Goal: Task Accomplishment & Management: Use online tool/utility

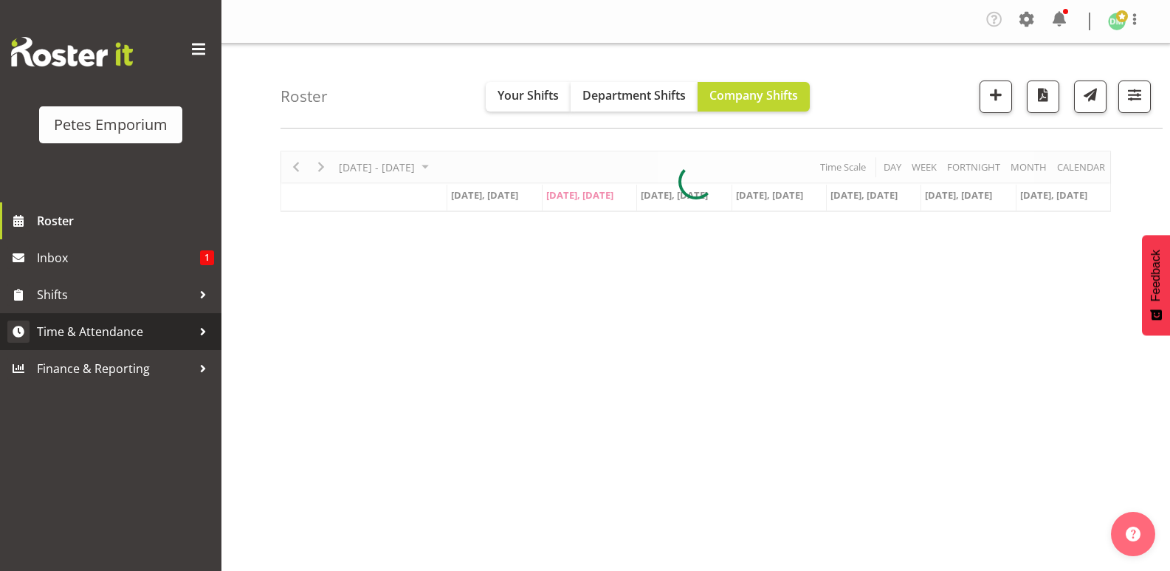
click at [124, 319] on link "Time & Attendance" at bounding box center [110, 331] width 221 height 37
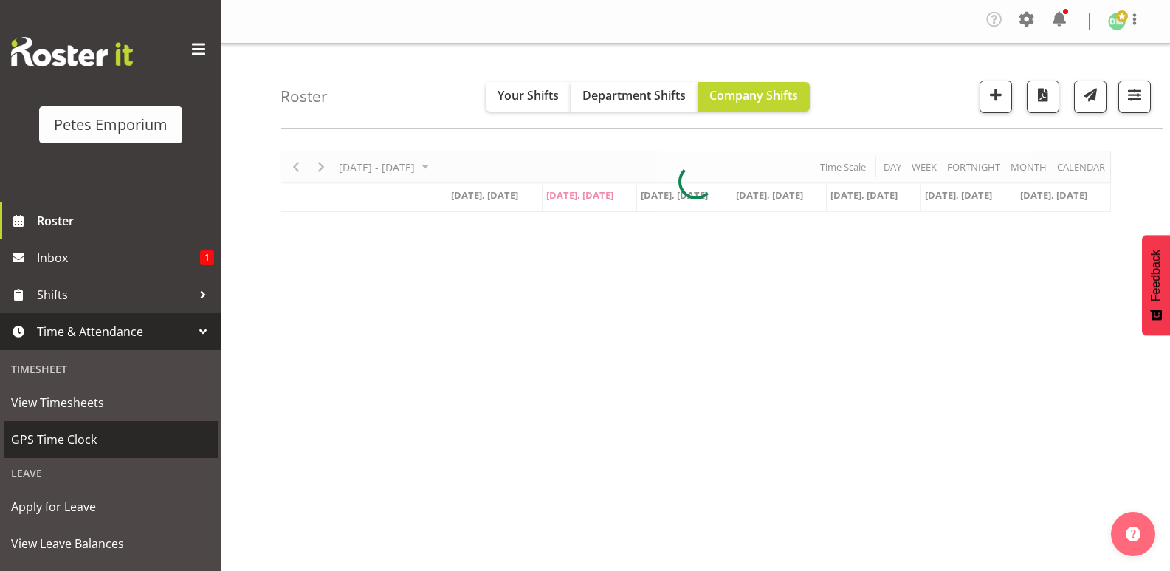
click at [87, 447] on span "GPS Time Clock" at bounding box center [110, 439] width 199 height 22
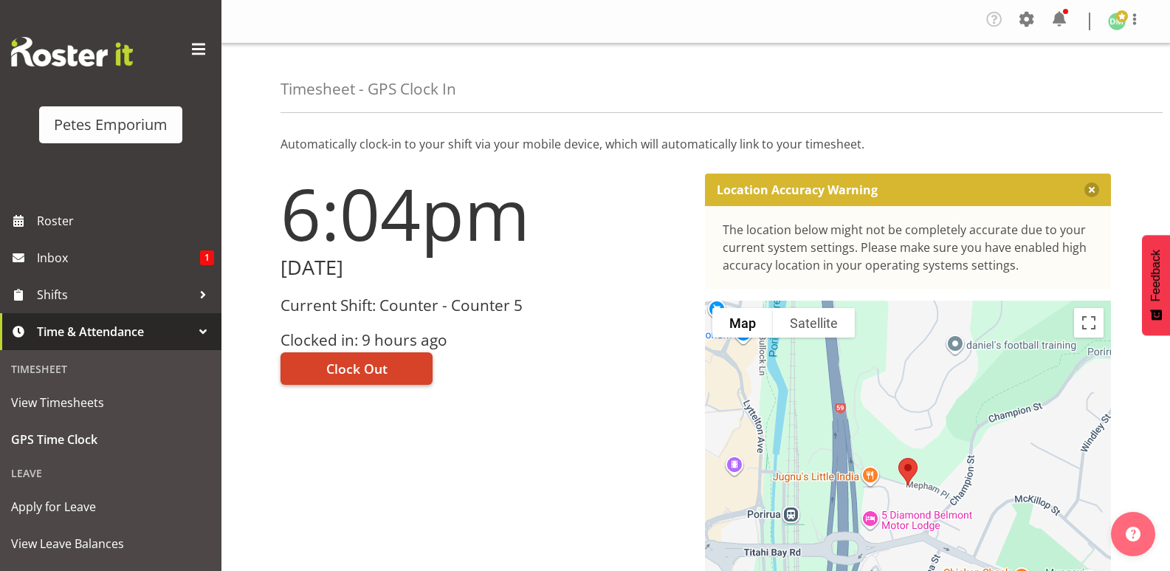
click at [379, 360] on span "Clock Out" at bounding box center [356, 368] width 61 height 19
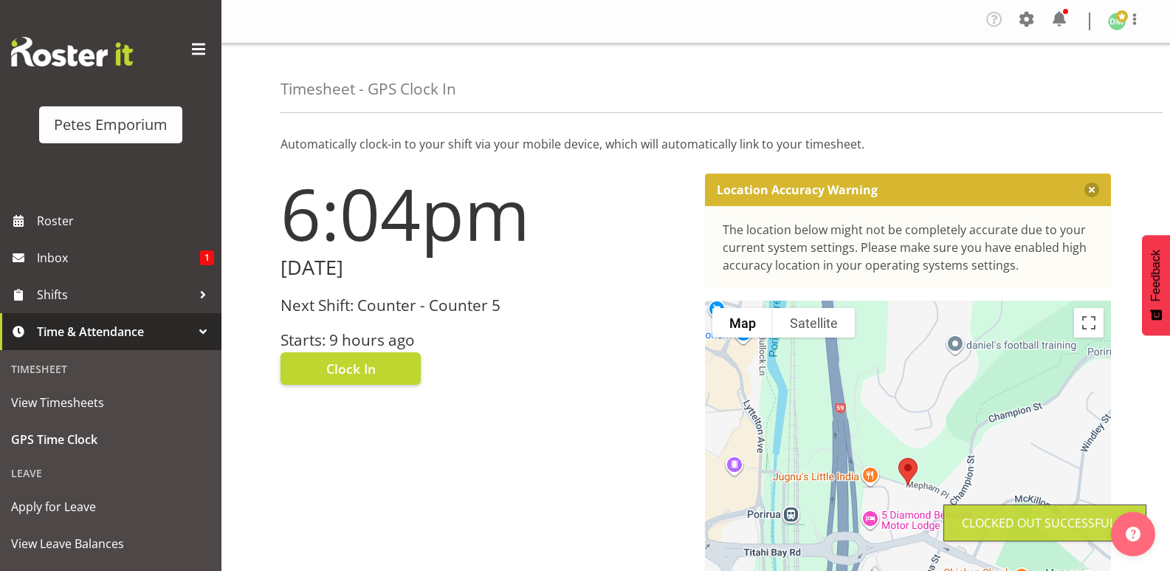
click at [1116, 23] on img at bounding box center [1117, 22] width 18 height 18
click at [1049, 81] on link "Log Out" at bounding box center [1073, 81] width 142 height 27
